Goal: Find specific page/section: Find specific page/section

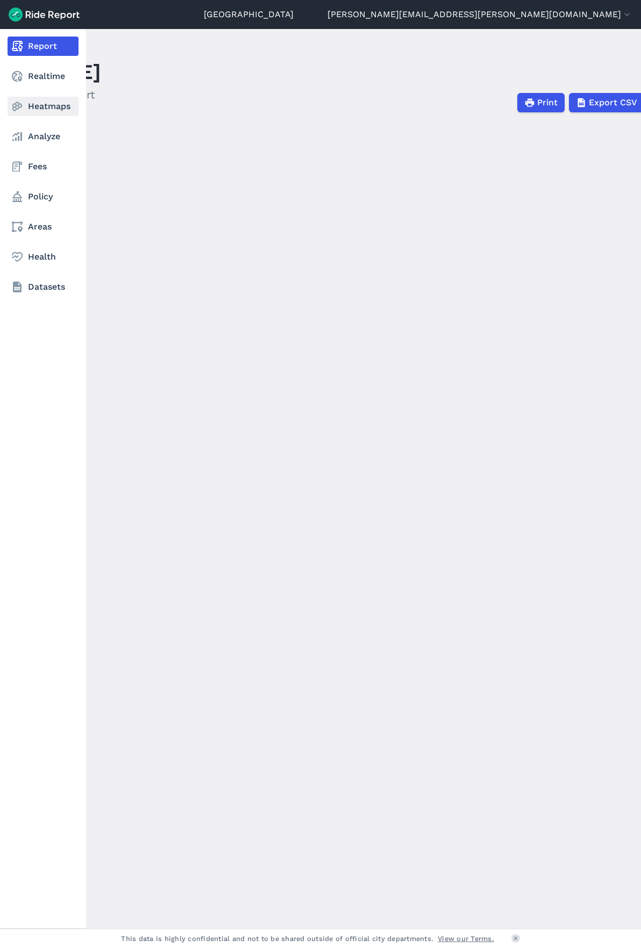
click at [38, 104] on link "Heatmaps" at bounding box center [43, 106] width 71 height 19
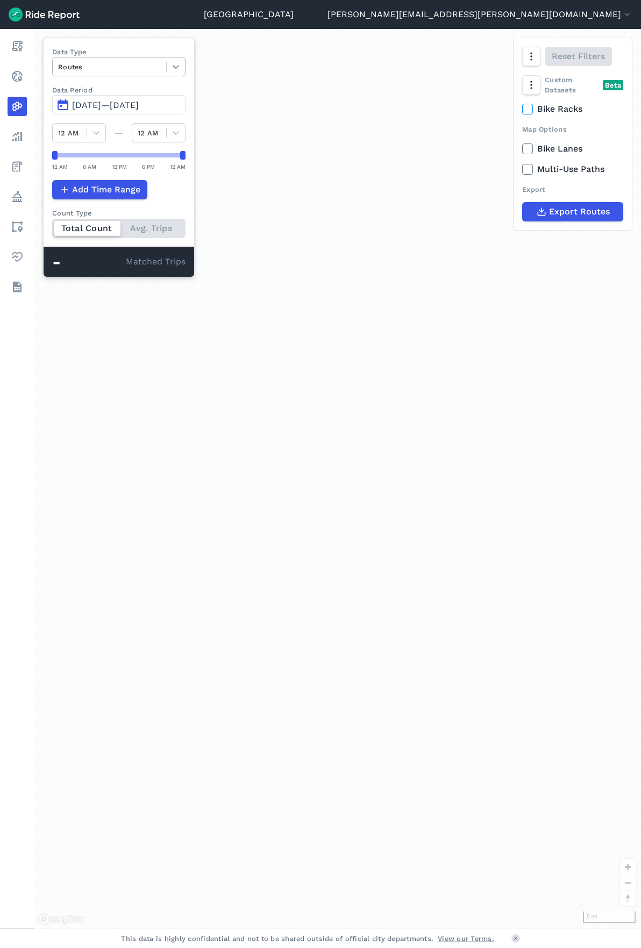
click at [176, 68] on icon at bounding box center [176, 67] width 6 height 4
click at [116, 130] on div "Curb Events" at bounding box center [118, 130] width 133 height 19
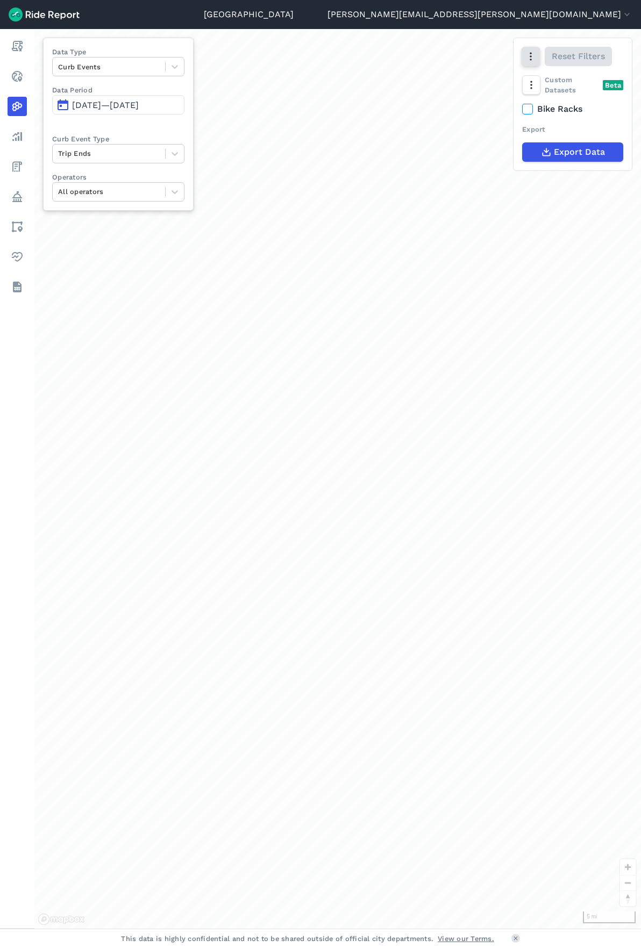
click at [535, 54] on icon "button" at bounding box center [530, 56] width 11 height 11
click at [537, 40] on div "Map Layers Streets Satellite Data View Cluster Heatmap Reset Filters" at bounding box center [572, 56] width 118 height 37
click at [139, 107] on span "[DATE]—[DATE]" at bounding box center [105, 105] width 67 height 10
click at [127, 106] on span "[DATE]—[DATE]" at bounding box center [105, 105] width 67 height 10
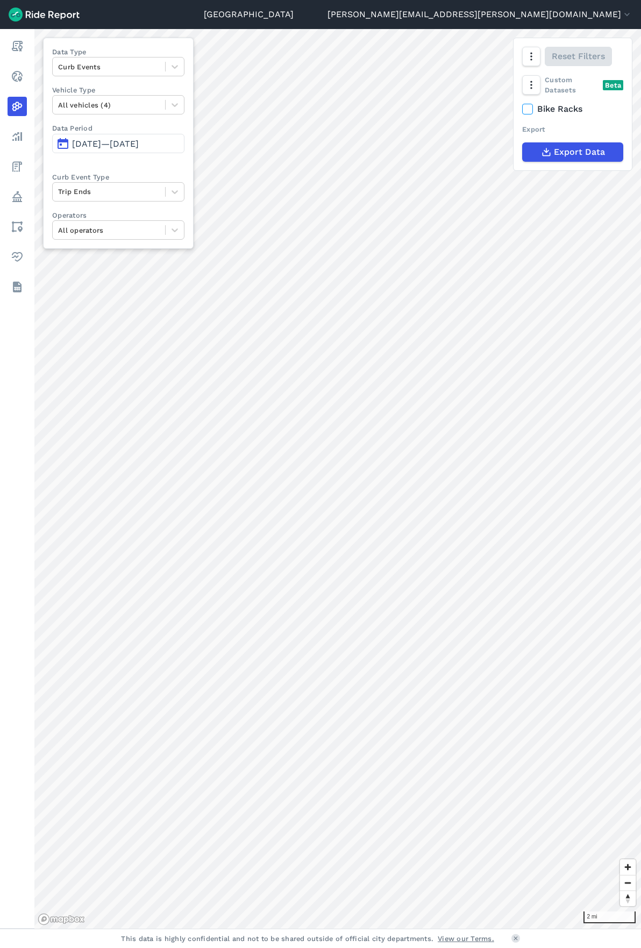
click at [139, 141] on span "[DATE]—[DATE]" at bounding box center [105, 144] width 67 height 10
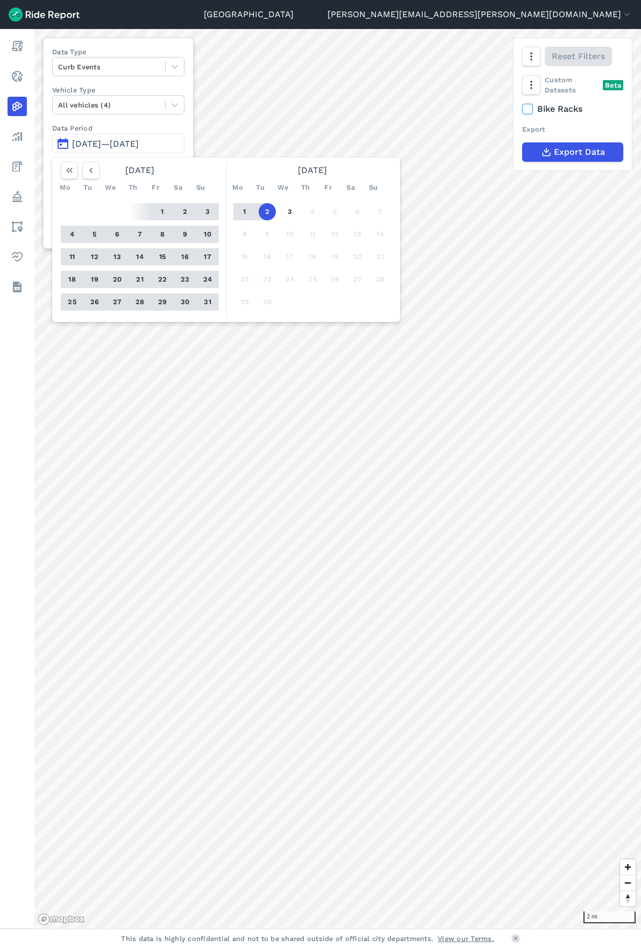
click at [140, 278] on button "21" at bounding box center [139, 279] width 17 height 17
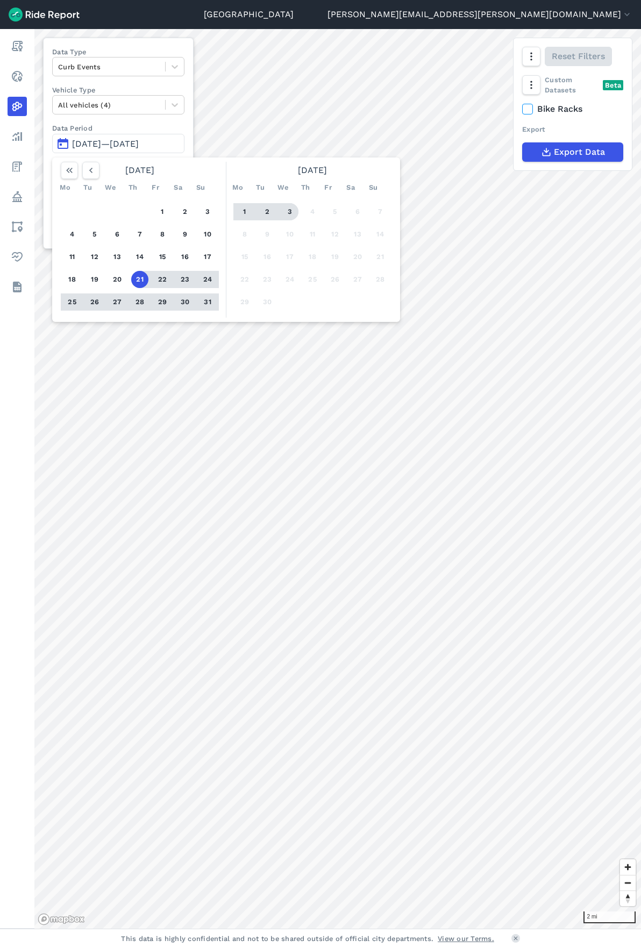
click at [287, 211] on button "3" at bounding box center [289, 211] width 17 height 17
click at [290, 211] on div at bounding box center [337, 479] width 606 height 900
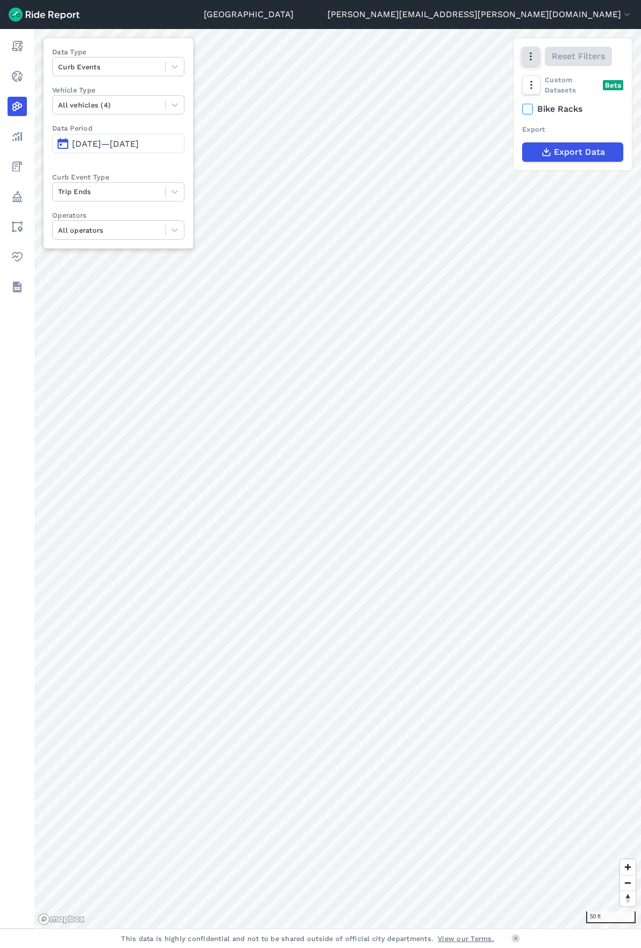
click at [531, 62] on button "button" at bounding box center [530, 56] width 18 height 19
click at [470, 106] on label "Satellite" at bounding box center [474, 102] width 60 height 23
click at [444, 61] on input "Satellite" at bounding box center [444, 57] width 0 height 7
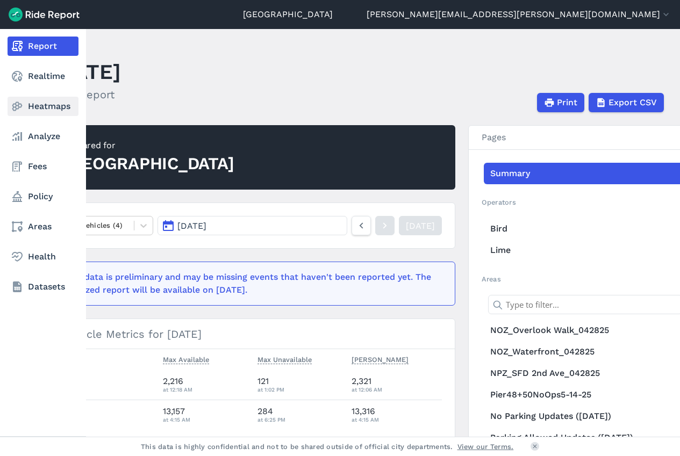
click at [37, 103] on link "Heatmaps" at bounding box center [43, 106] width 71 height 19
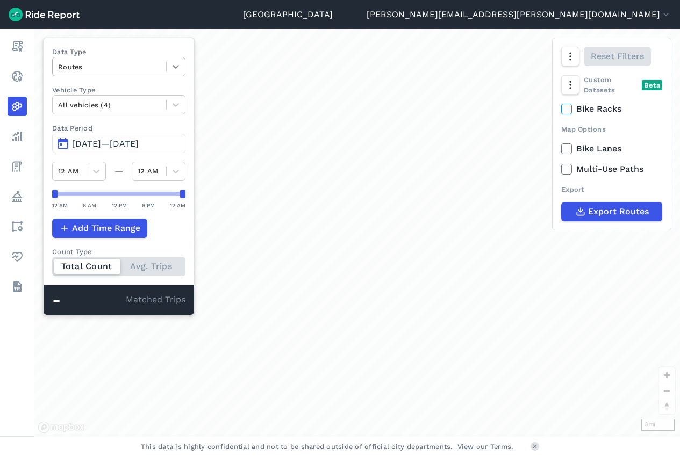
click at [177, 67] on icon at bounding box center [176, 67] width 6 height 4
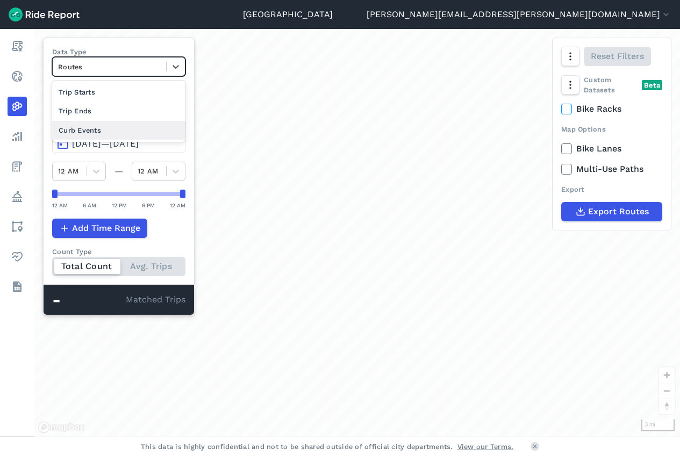
click at [129, 129] on div "Curb Events" at bounding box center [118, 130] width 133 height 19
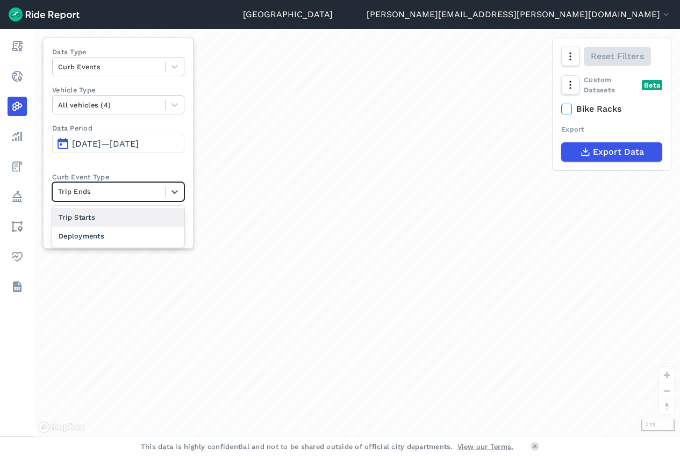
click at [156, 190] on div at bounding box center [109, 191] width 102 height 12
click at [134, 237] on div "Deployments" at bounding box center [118, 236] width 132 height 19
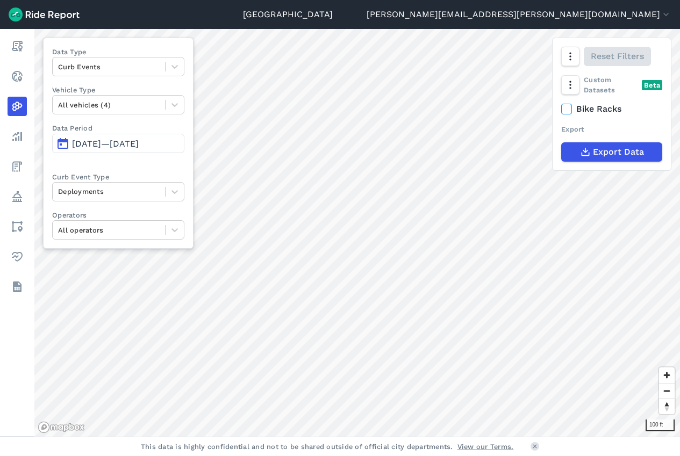
click at [408, 456] on html "Seattle kim.pearson@seattle.gov Settings Terms Sign Out Report Realtime Heatmap…" at bounding box center [340, 228] width 680 height 456
click at [383, 456] on html "Seattle kim.pearson@seattle.gov Settings Terms Sign Out Report Realtime Heatmap…" at bounding box center [340, 228] width 680 height 456
click at [408, 438] on div "Seattle kim.pearson@seattle.gov Settings Terms Sign Out Report Realtime Heatmap…" at bounding box center [340, 228] width 680 height 456
